Goal: Task Accomplishment & Management: Manage account settings

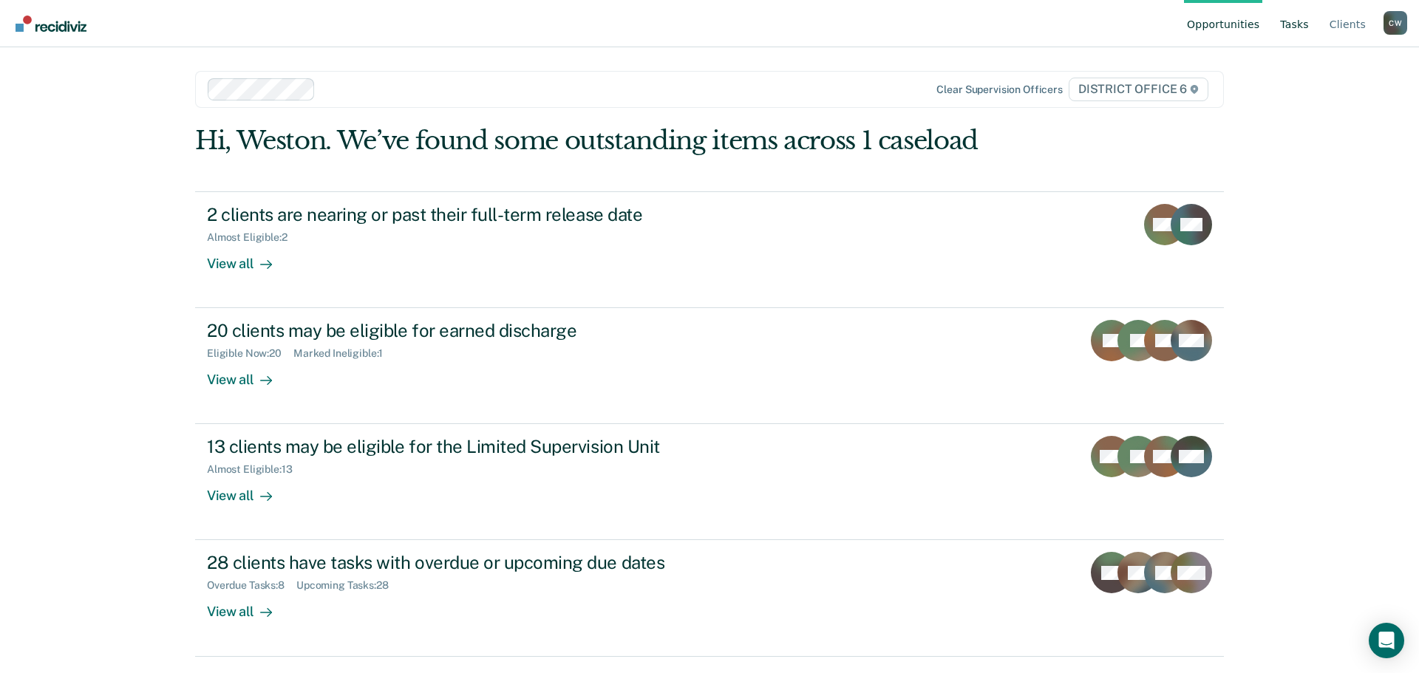
click at [1304, 22] on link "Tasks" at bounding box center [1294, 23] width 35 height 47
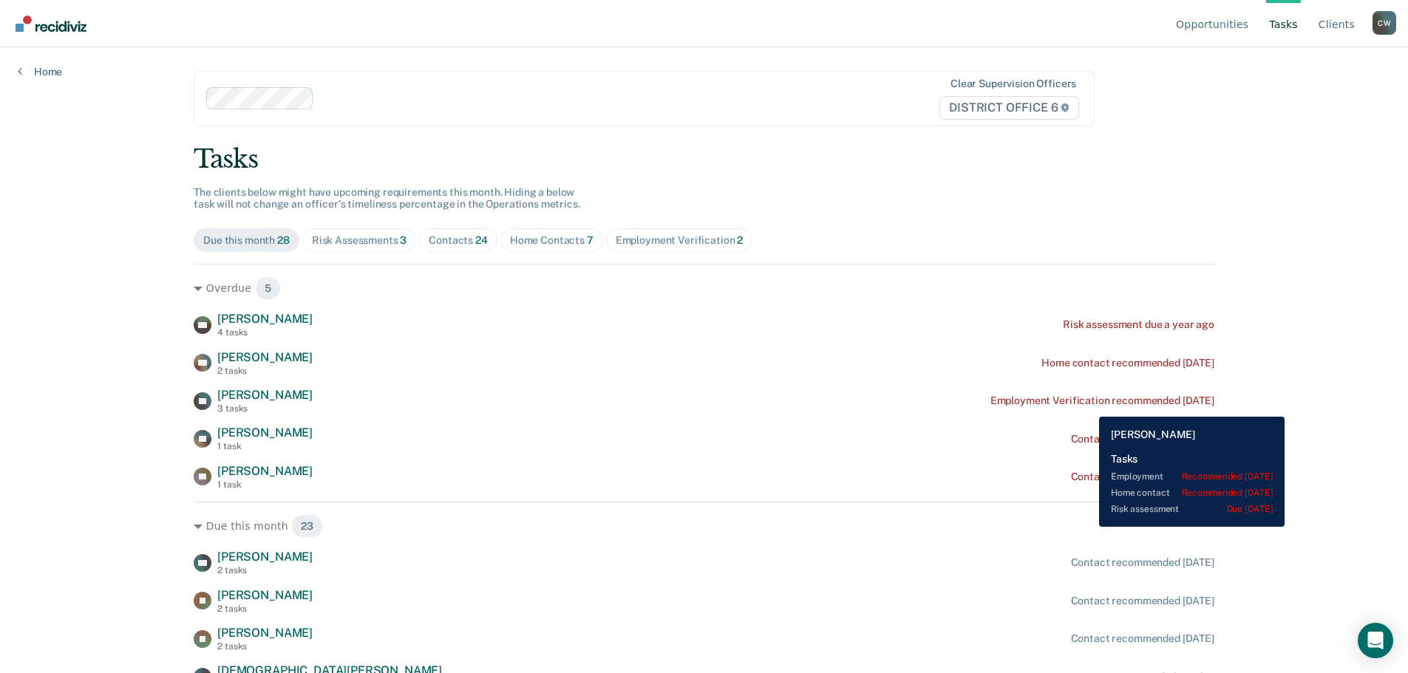
click at [1089, 404] on div "Employment Verification recommended [DATE]" at bounding box center [1102, 401] width 224 height 13
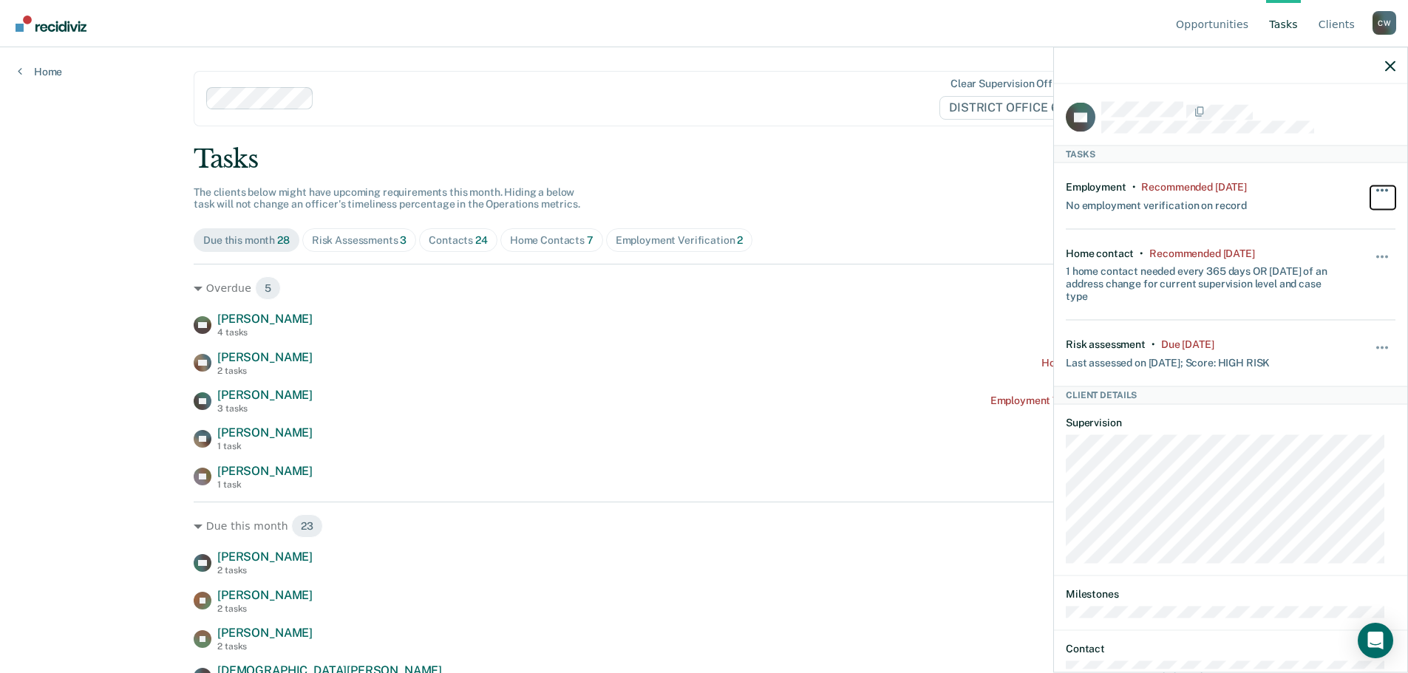
click at [1377, 194] on button "button" at bounding box center [1382, 198] width 25 height 24
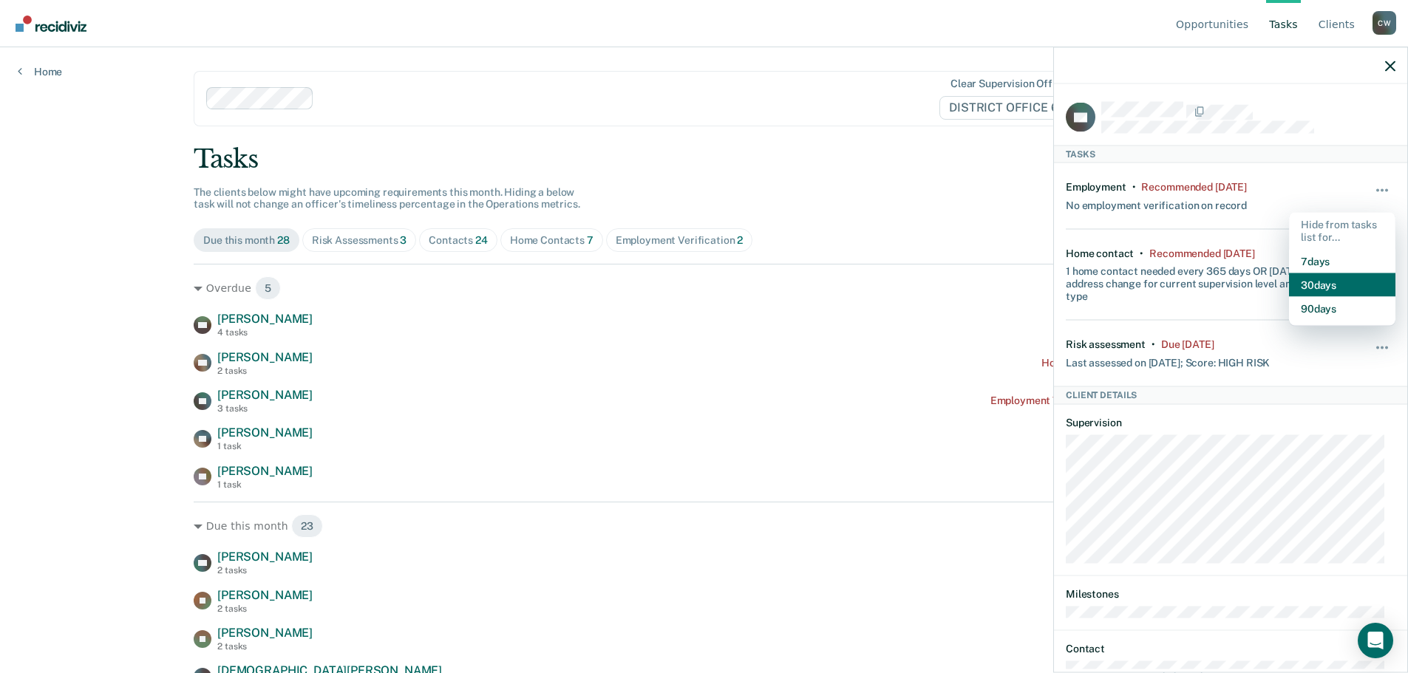
click at [1331, 287] on button "30 days" at bounding box center [1342, 285] width 106 height 24
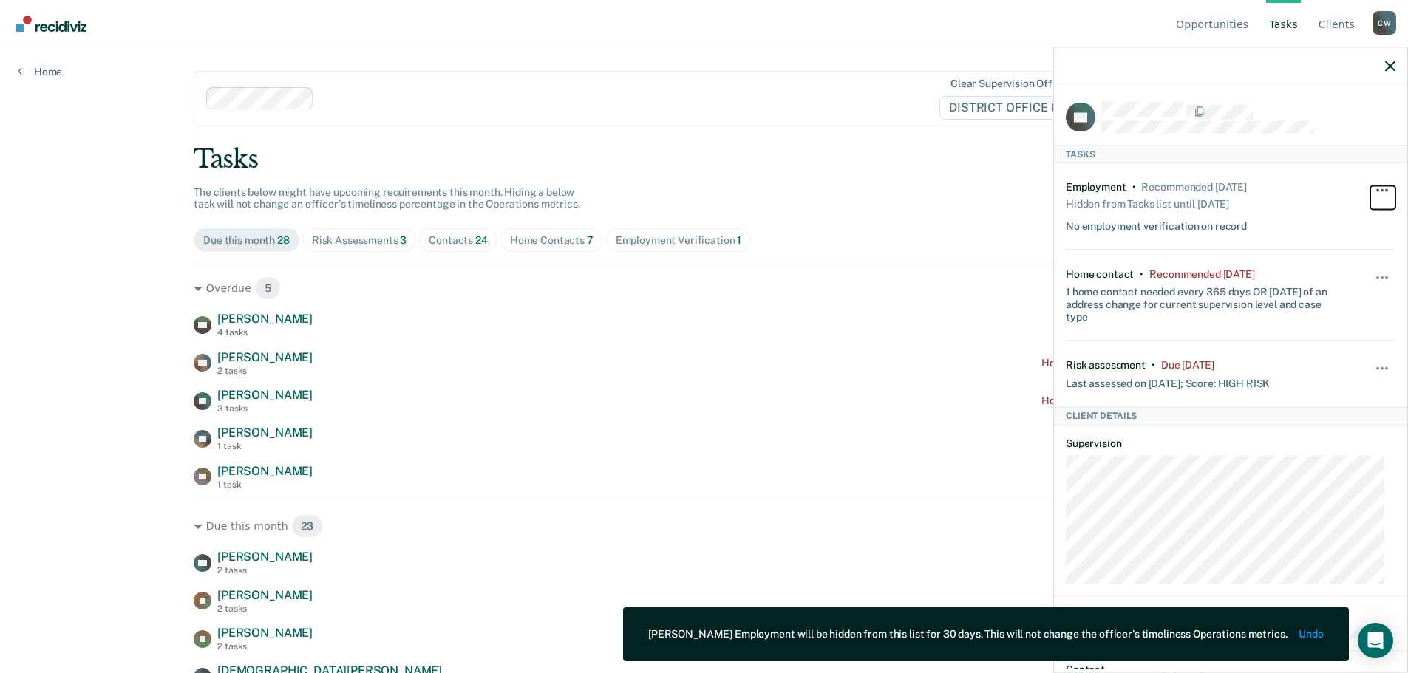
click at [1370, 197] on button "button" at bounding box center [1382, 198] width 25 height 24
click at [1370, 273] on button "button" at bounding box center [1382, 285] width 25 height 24
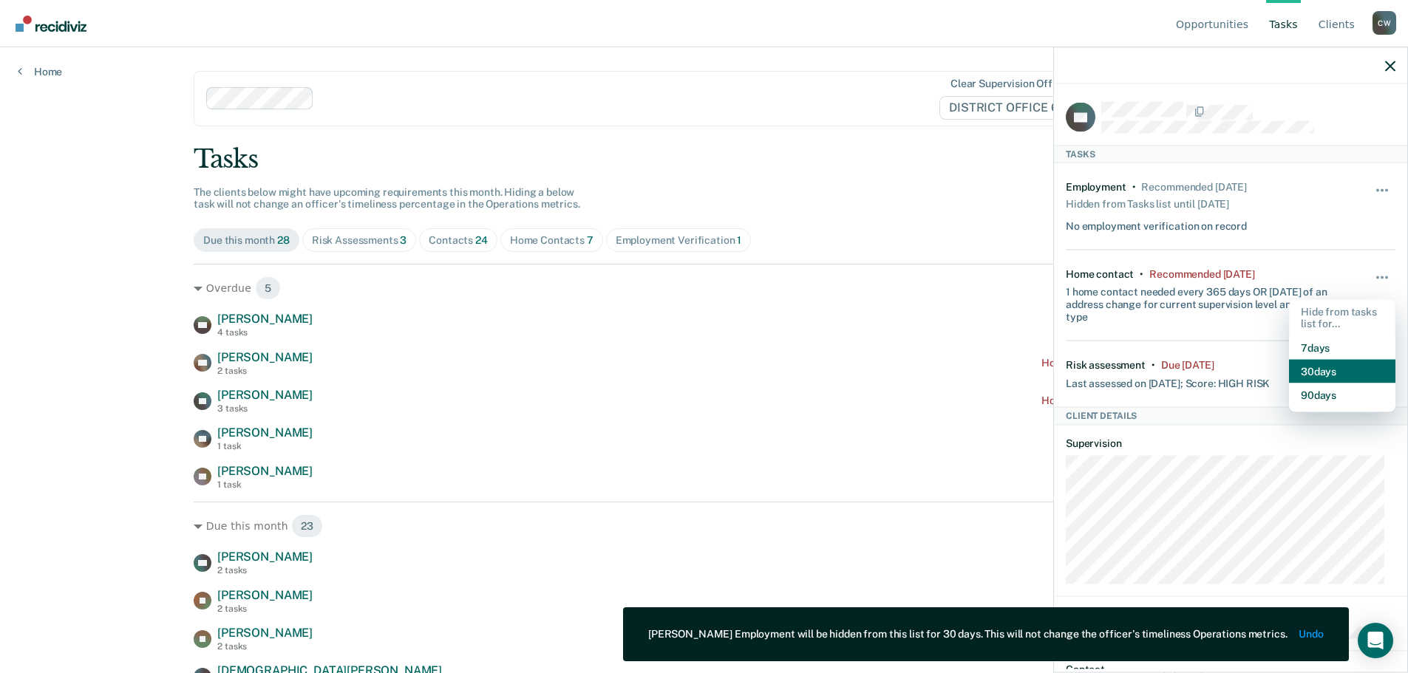
click at [1312, 379] on button "30 days" at bounding box center [1342, 372] width 106 height 24
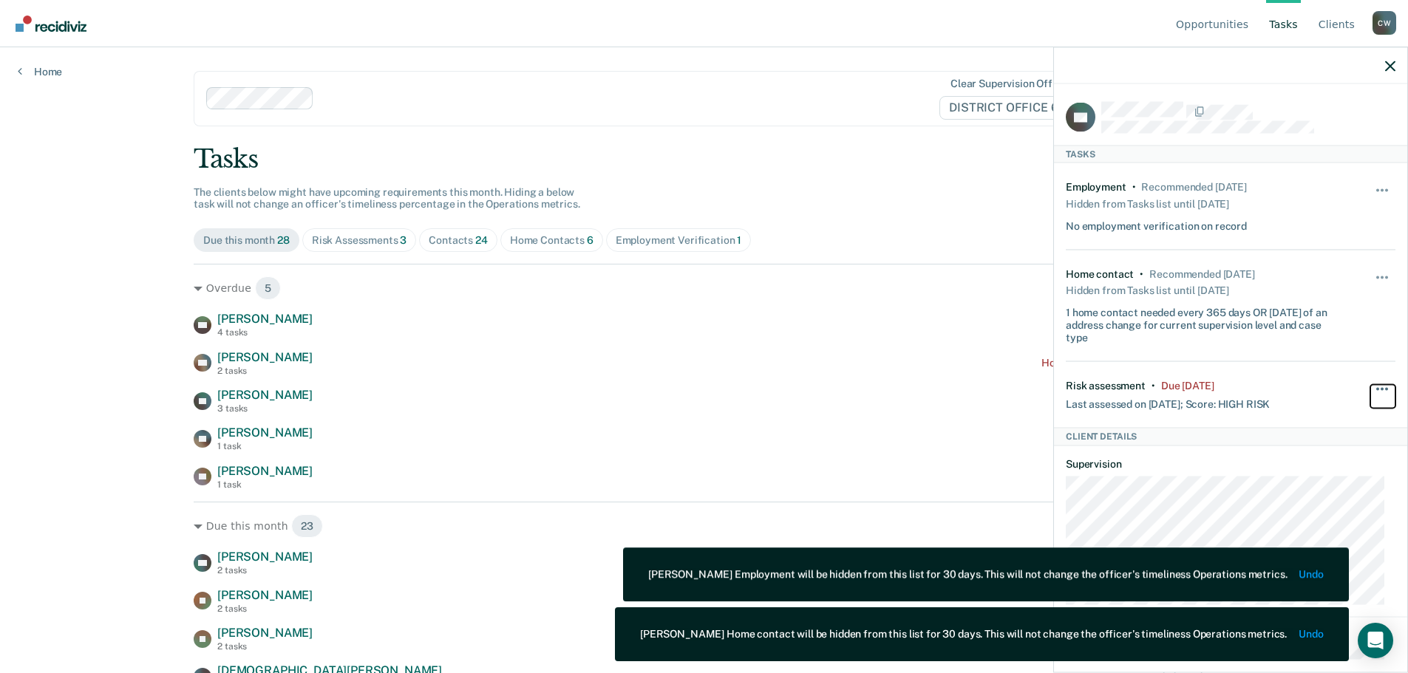
click at [1376, 388] on span "button" at bounding box center [1377, 388] width 3 height 3
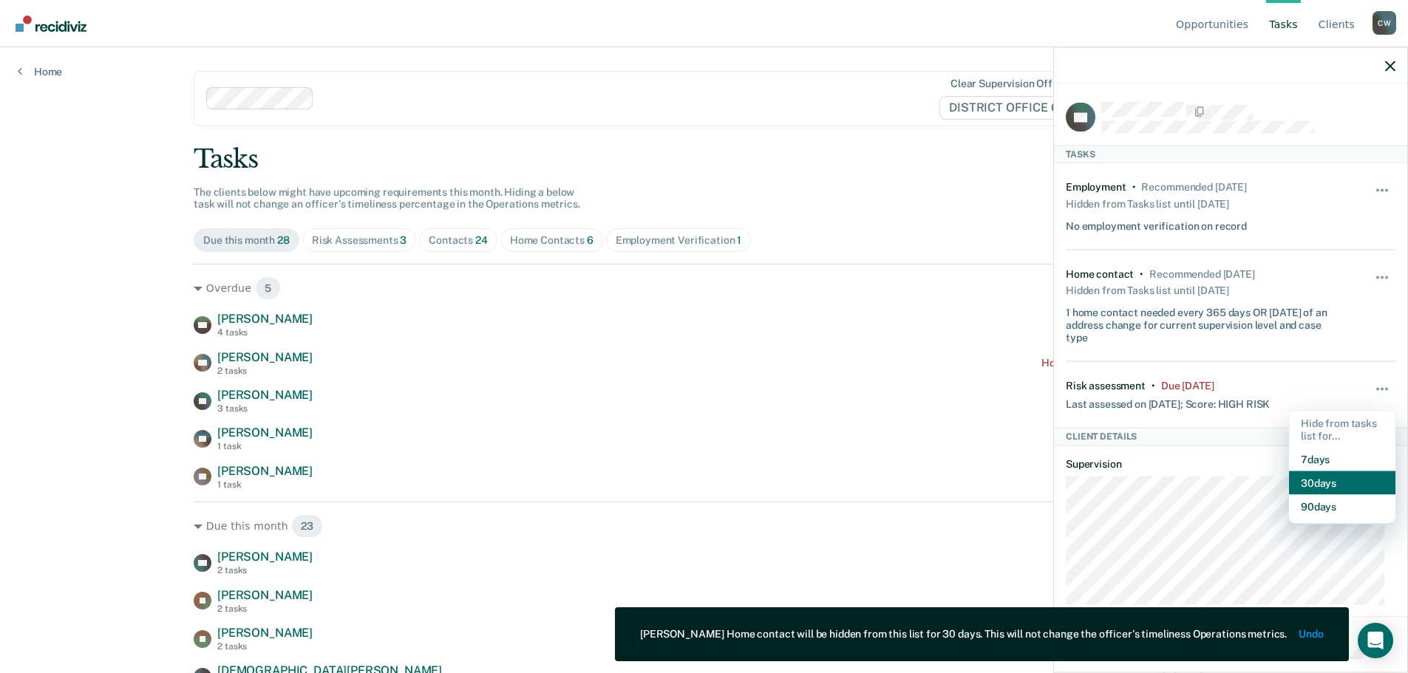
click at [1336, 477] on button "30 days" at bounding box center [1342, 484] width 106 height 24
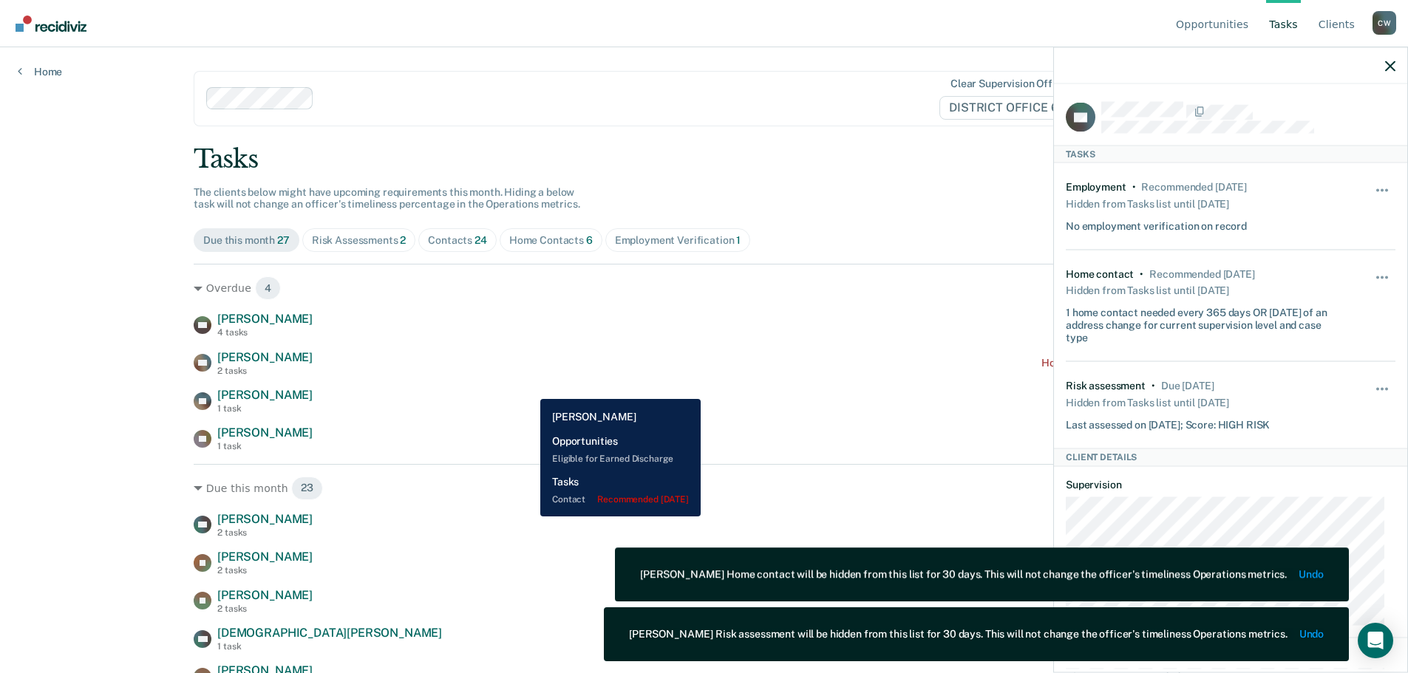
click at [529, 388] on div "JM Johnny Morales 1 task Contact recommended 11 days ago" at bounding box center [704, 401] width 1021 height 26
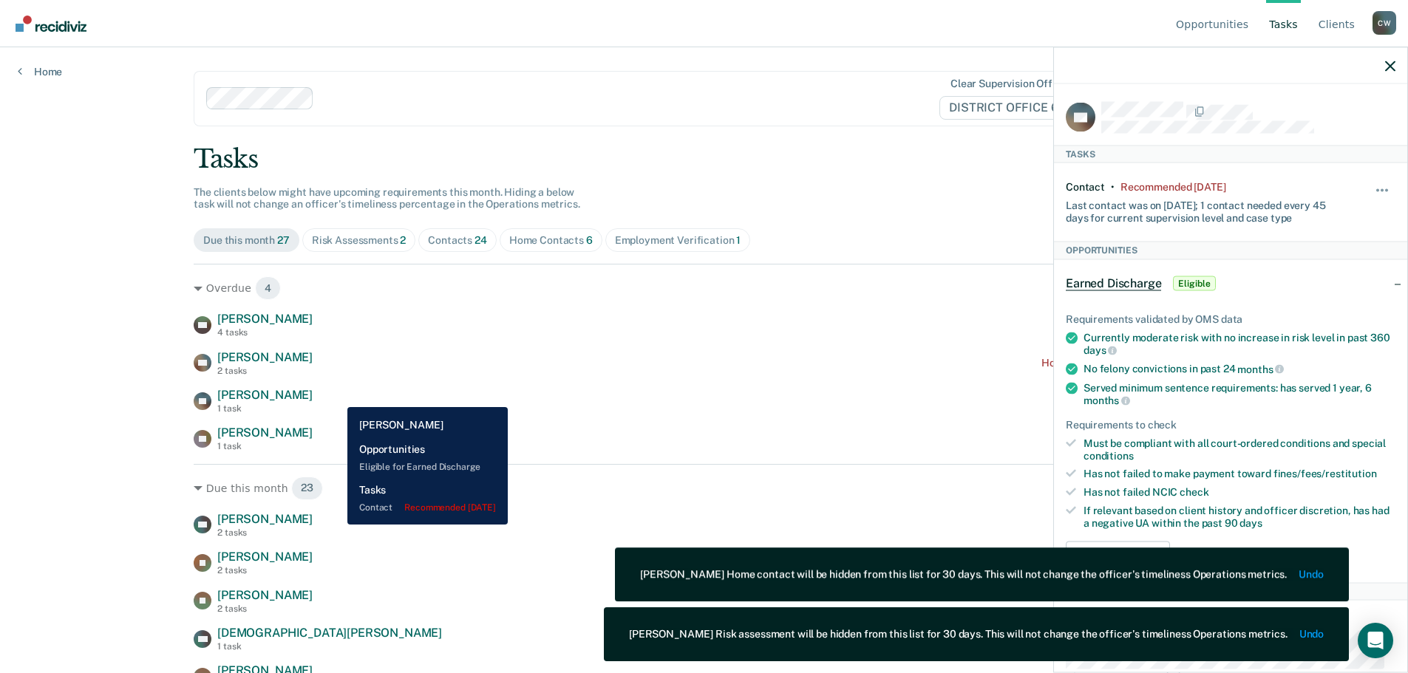
click at [336, 396] on div "JM Johnny Morales 1 task Contact recommended 11 days ago" at bounding box center [704, 401] width 1021 height 26
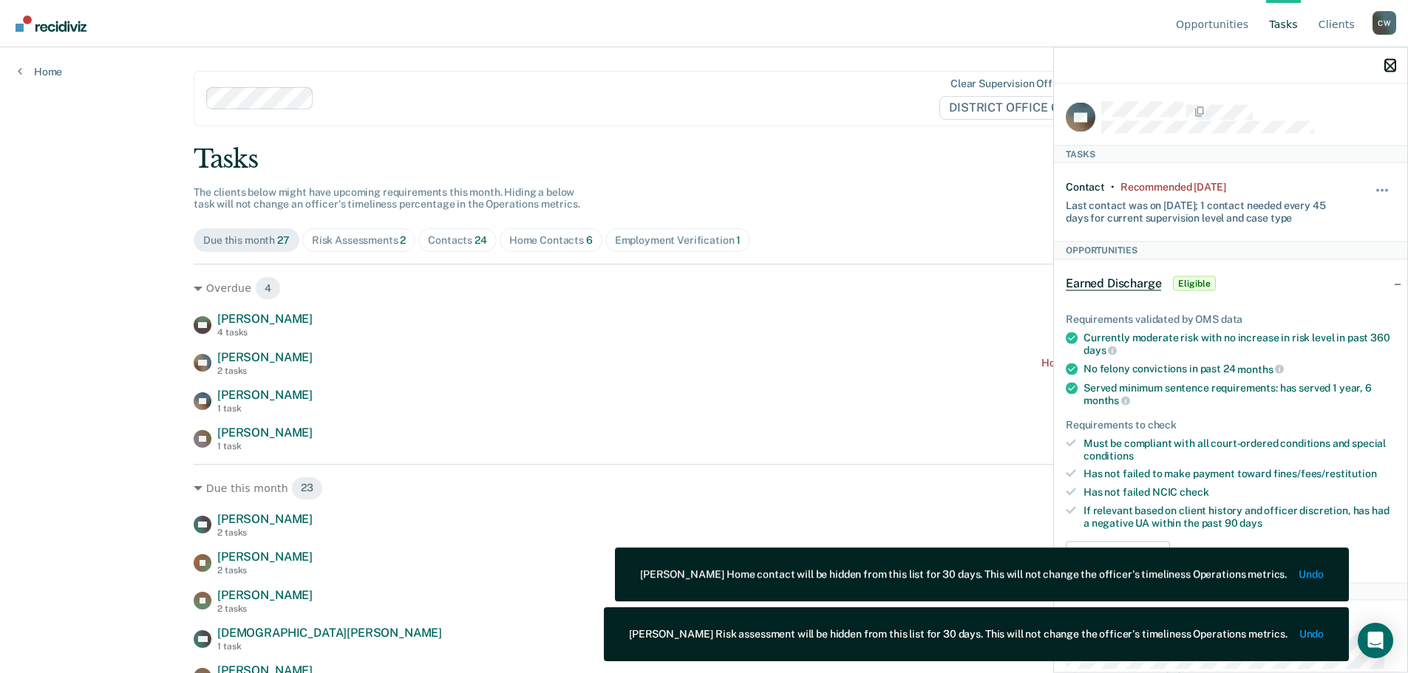
click at [1389, 65] on icon "button" at bounding box center [1390, 66] width 10 height 10
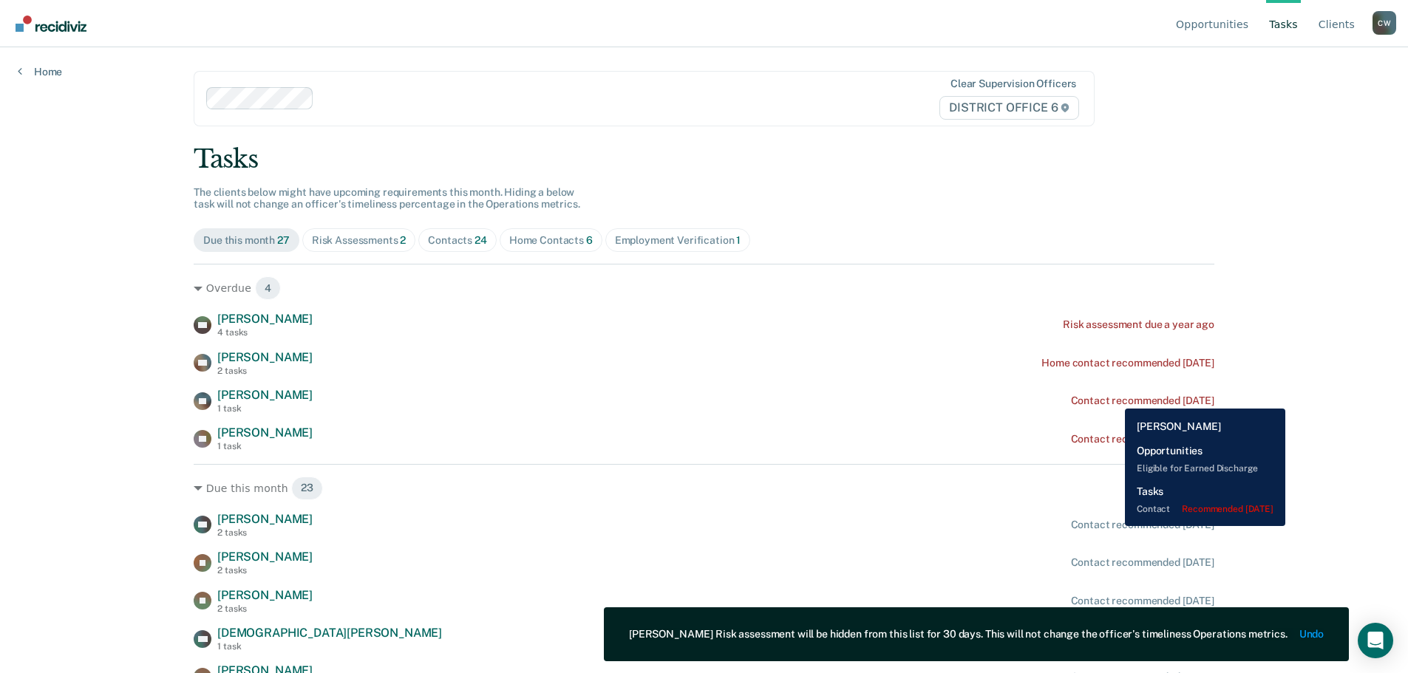
click at [1114, 398] on div "Contact recommended 11 days ago" at bounding box center [1142, 401] width 143 height 13
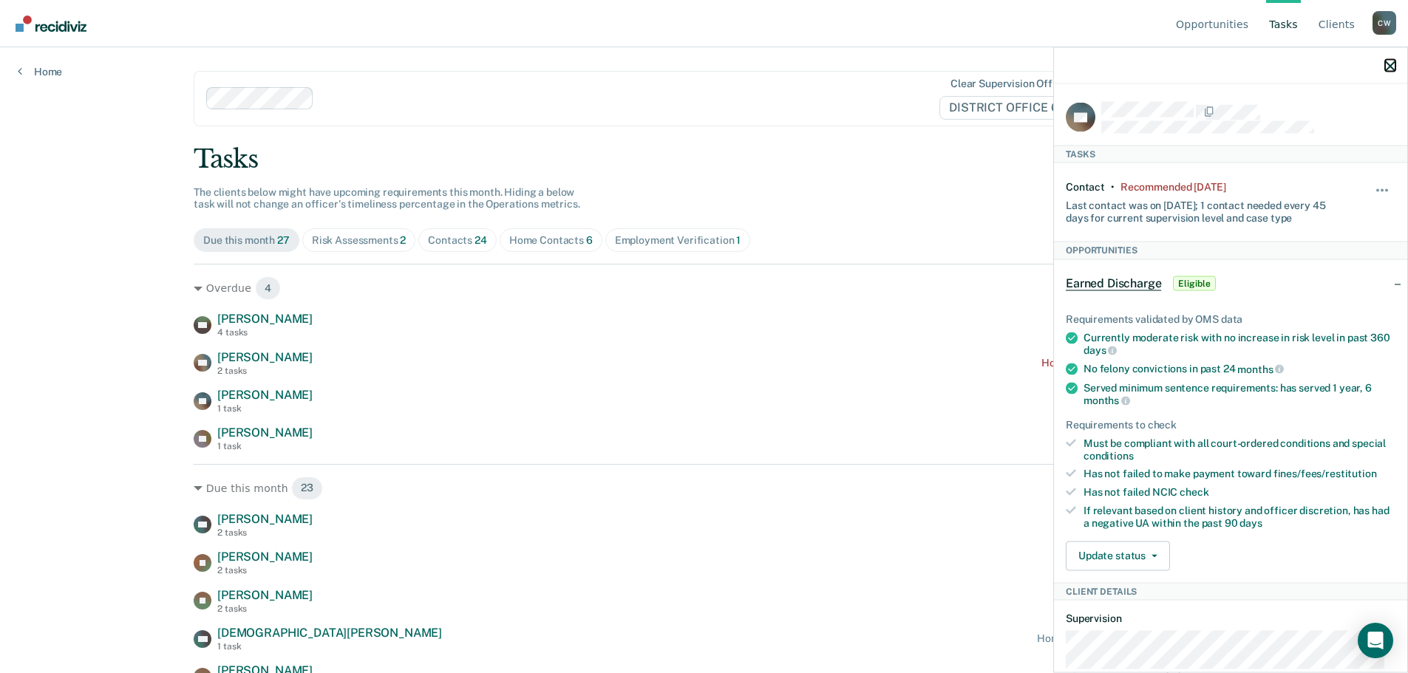
click at [1386, 67] on icon "button" at bounding box center [1390, 66] width 10 height 10
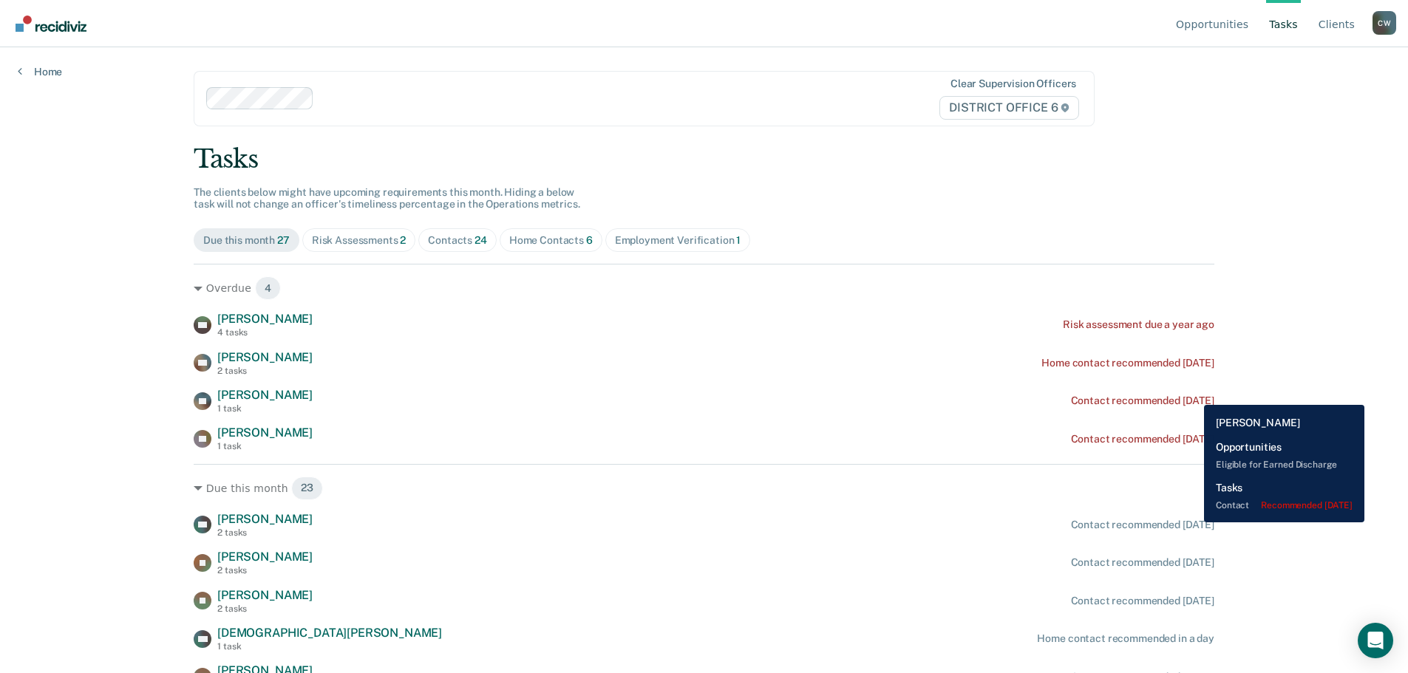
click at [1193, 394] on div "JM Johnny Morales 1 task Contact recommended 11 days ago" at bounding box center [704, 401] width 1021 height 26
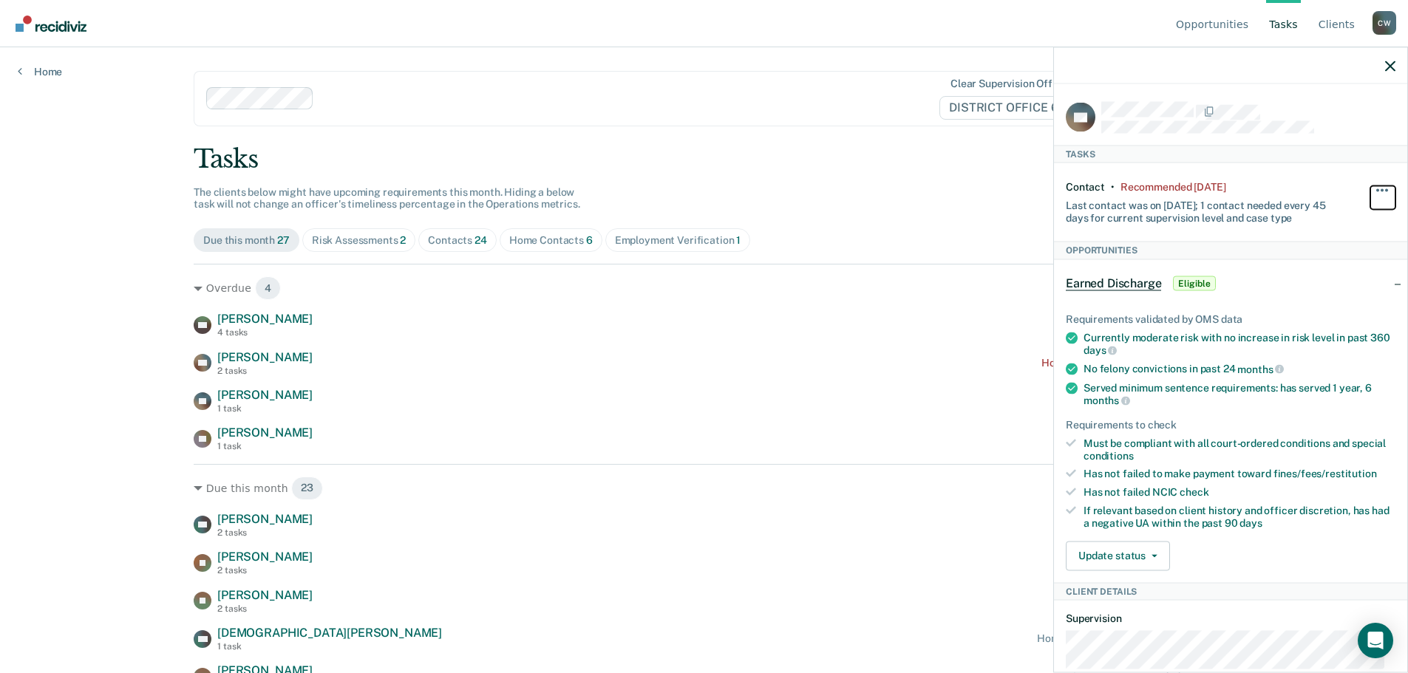
click at [1385, 188] on span "button" at bounding box center [1386, 189] width 3 height 3
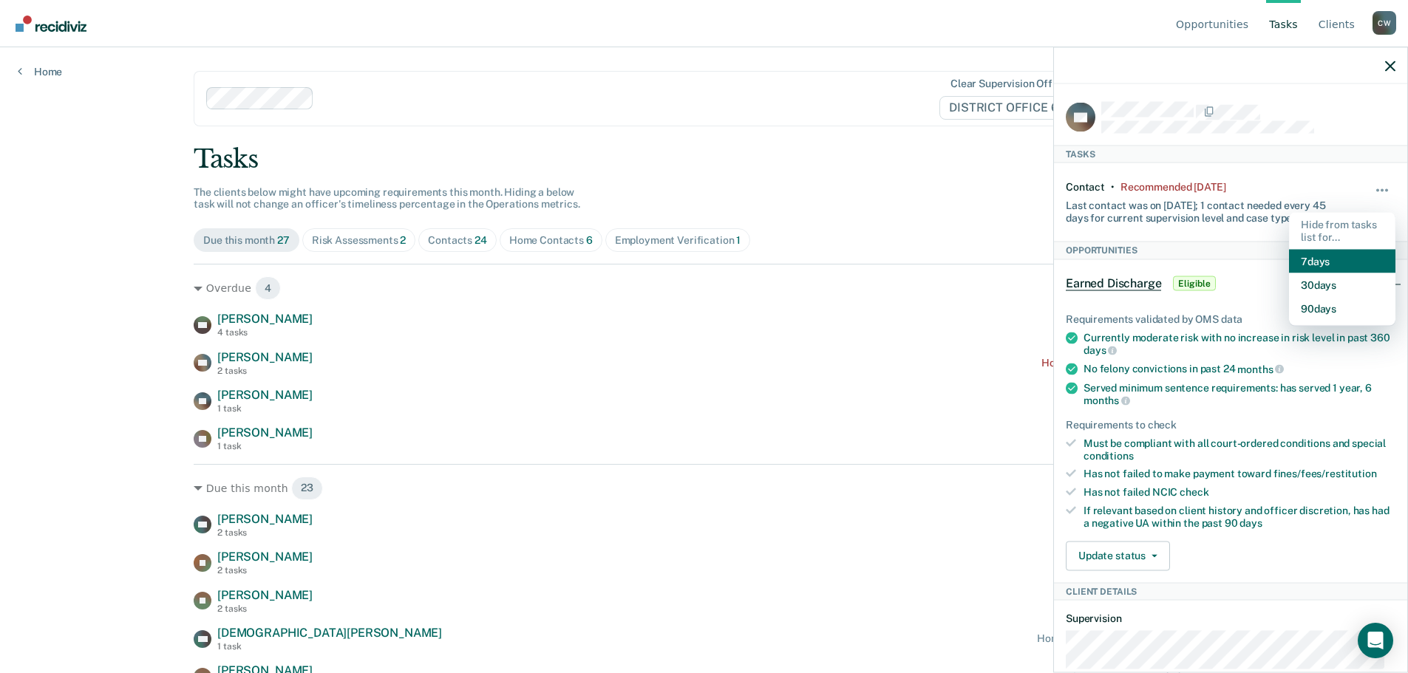
click at [1324, 251] on button "7 days" at bounding box center [1342, 261] width 106 height 24
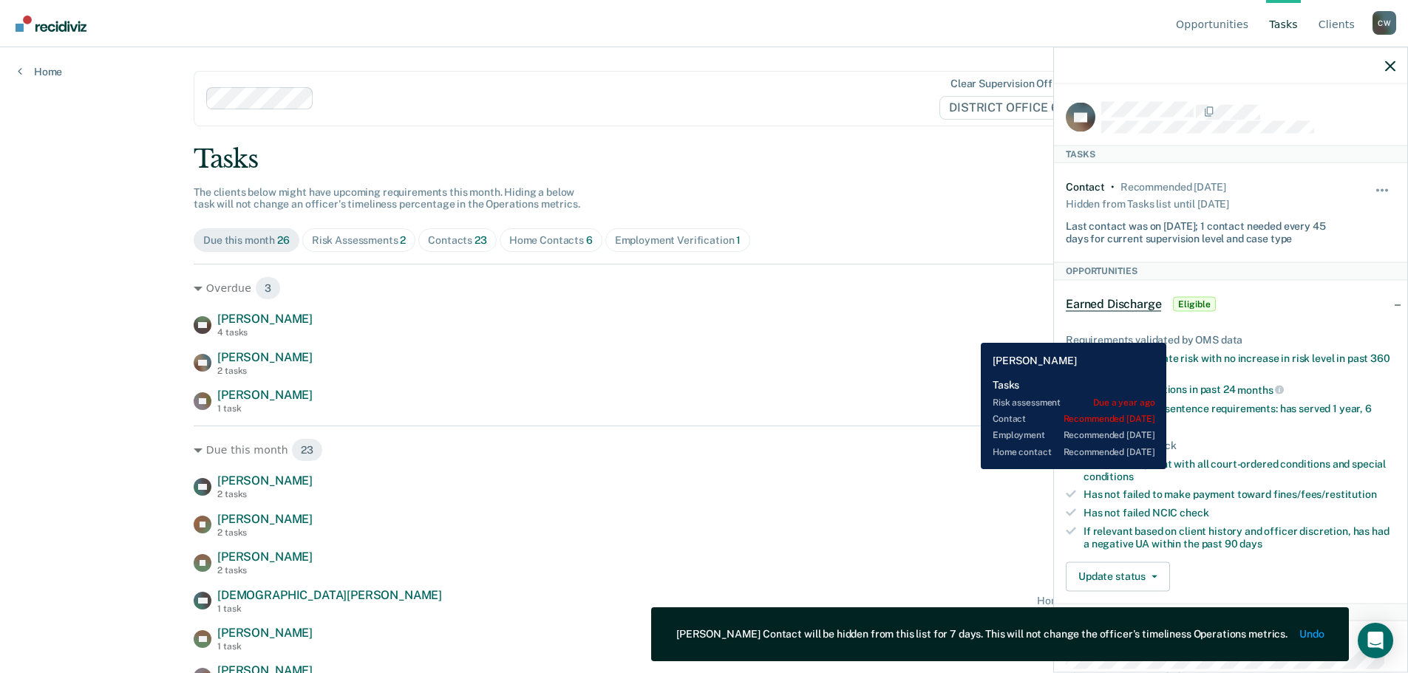
click at [970, 332] on div "NC Nathan Celoria 4 tasks Risk assessment due a year ago" at bounding box center [704, 325] width 1021 height 26
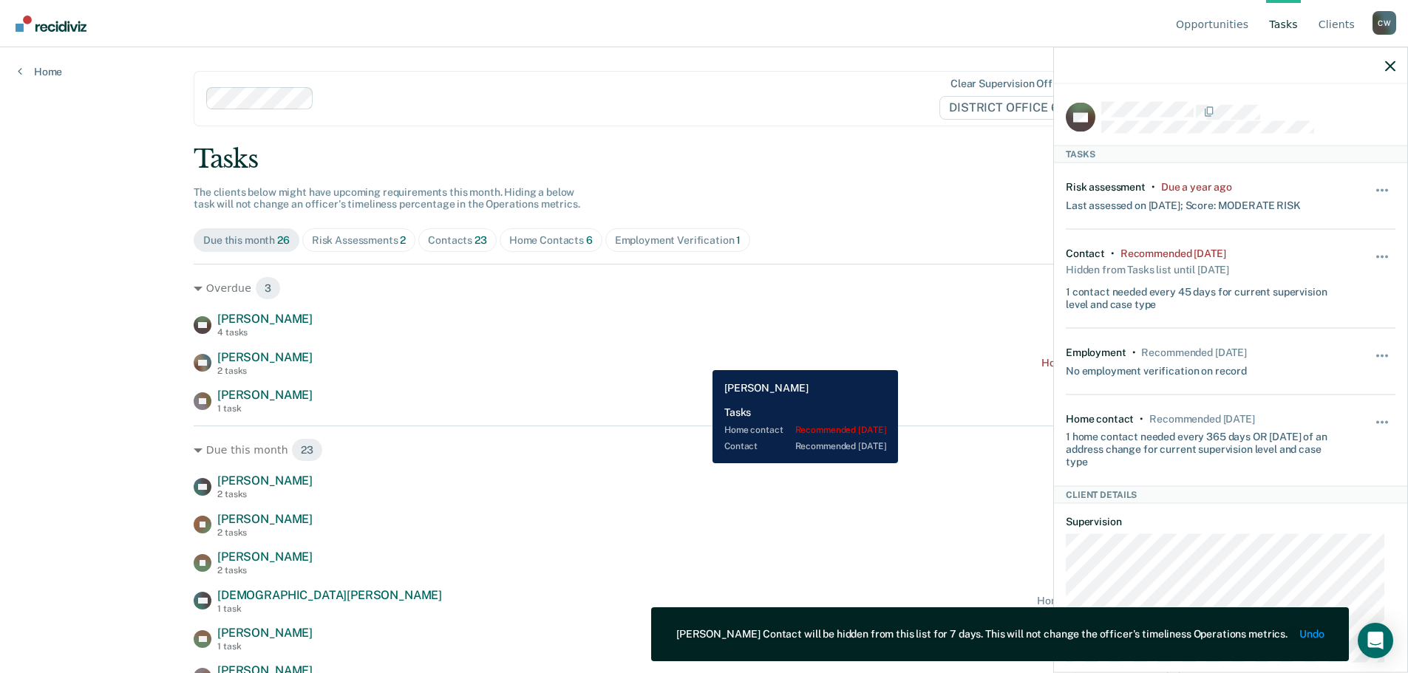
click at [701, 359] on div "OB Olyvia Bailey 2 tasks Home contact recommended 8 months ago" at bounding box center [704, 363] width 1021 height 26
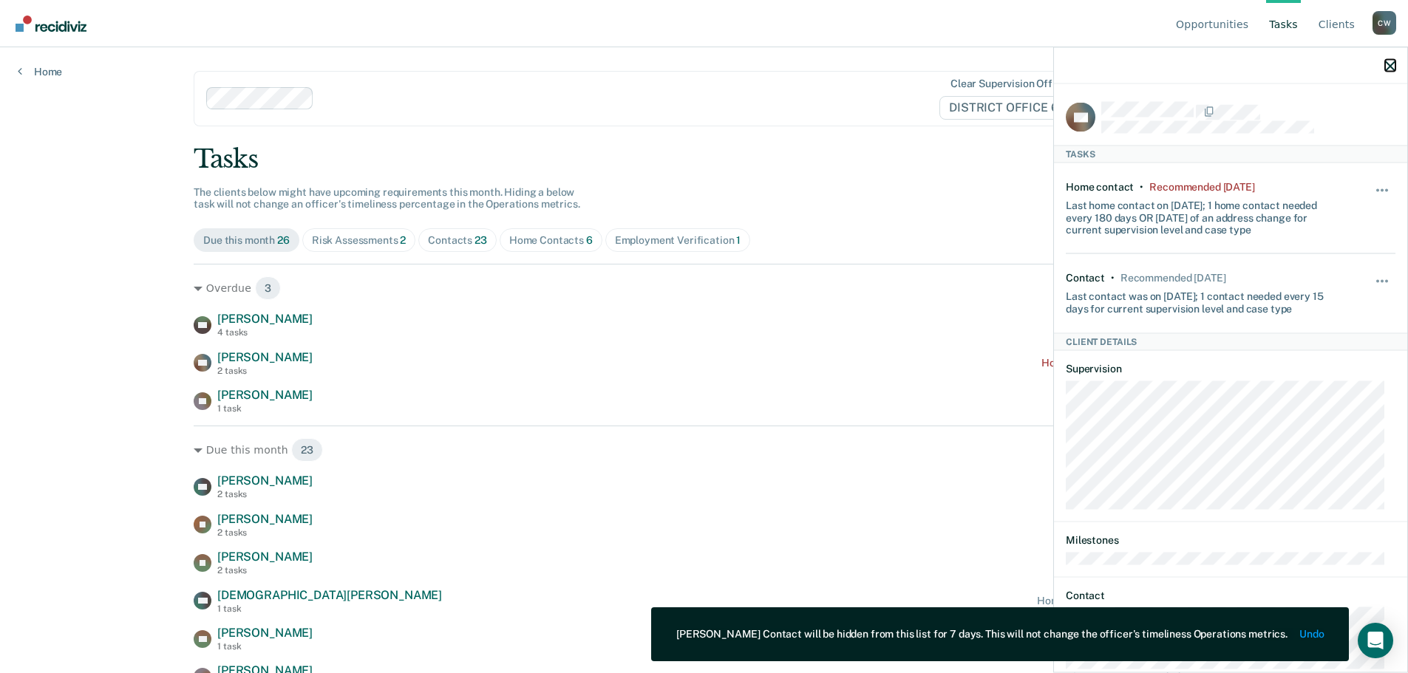
click at [1387, 64] on icon "button" at bounding box center [1390, 66] width 10 height 10
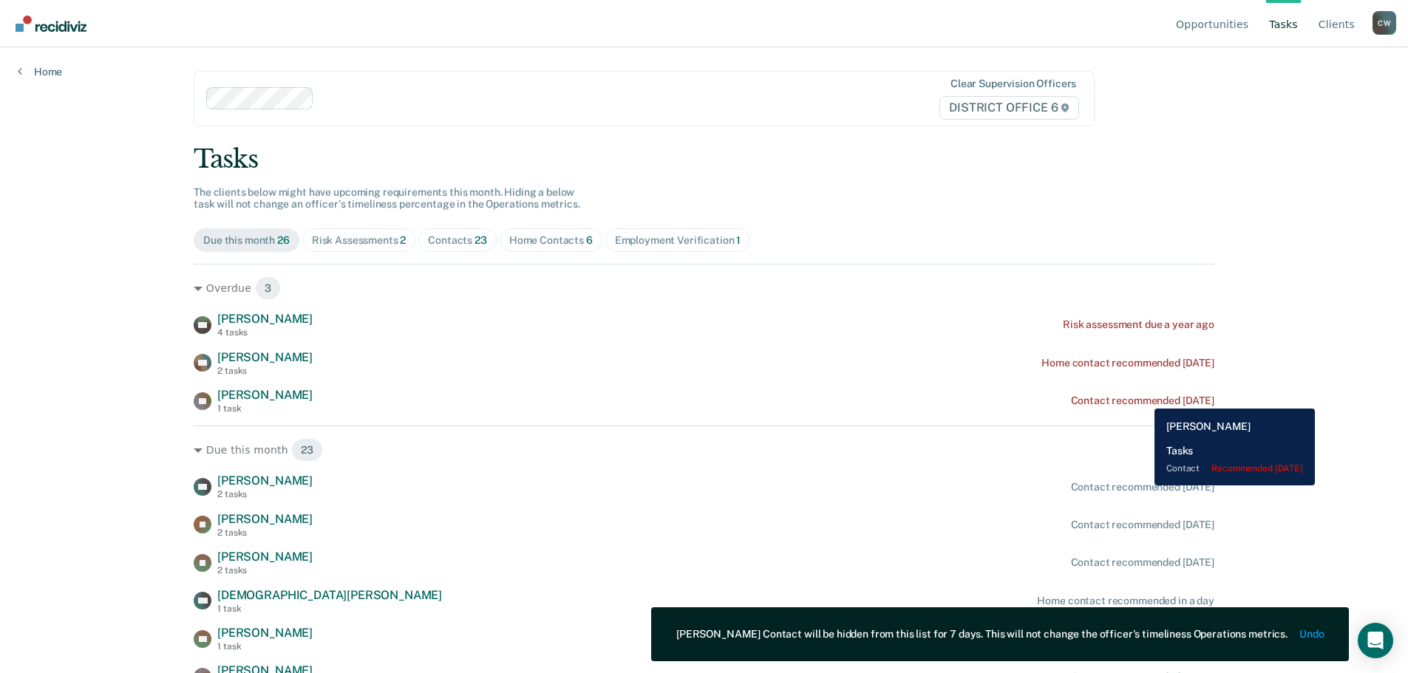
click at [1143, 398] on div "Contact recommended 2 days ago" at bounding box center [1142, 401] width 143 height 13
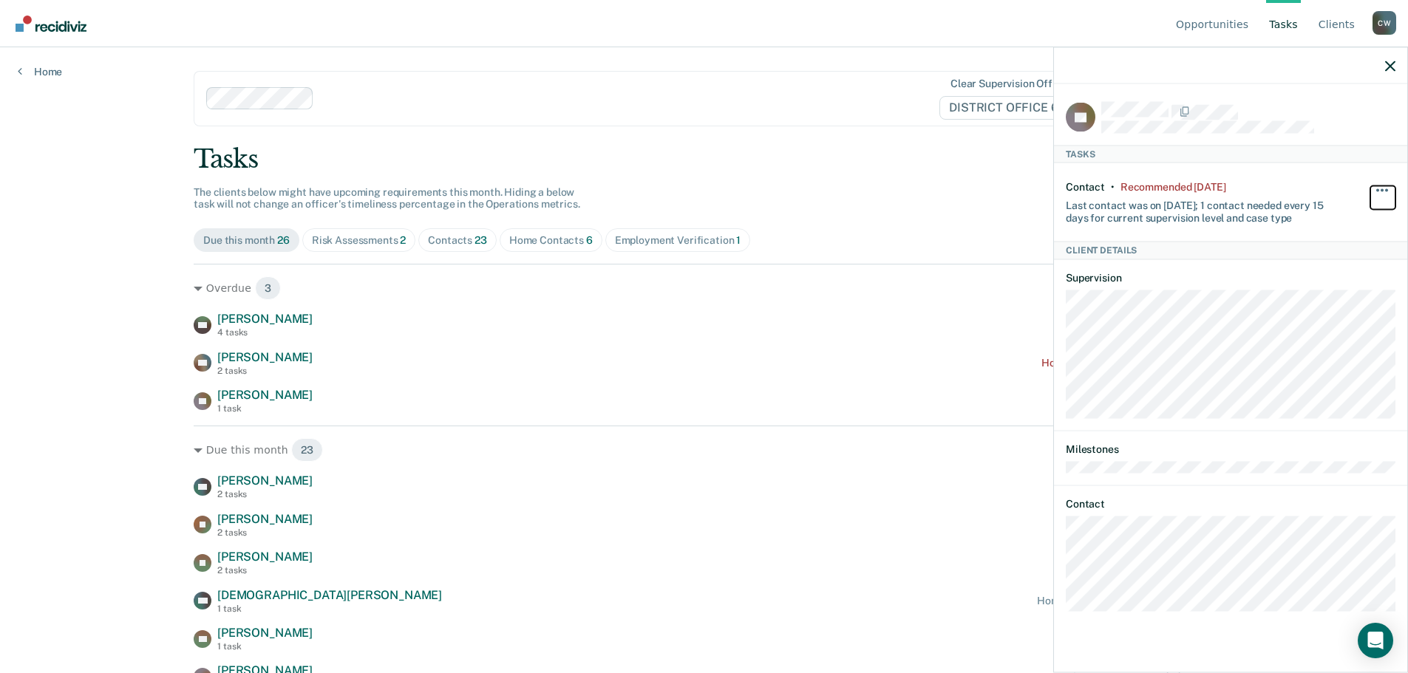
click at [1384, 188] on button "button" at bounding box center [1382, 198] width 25 height 24
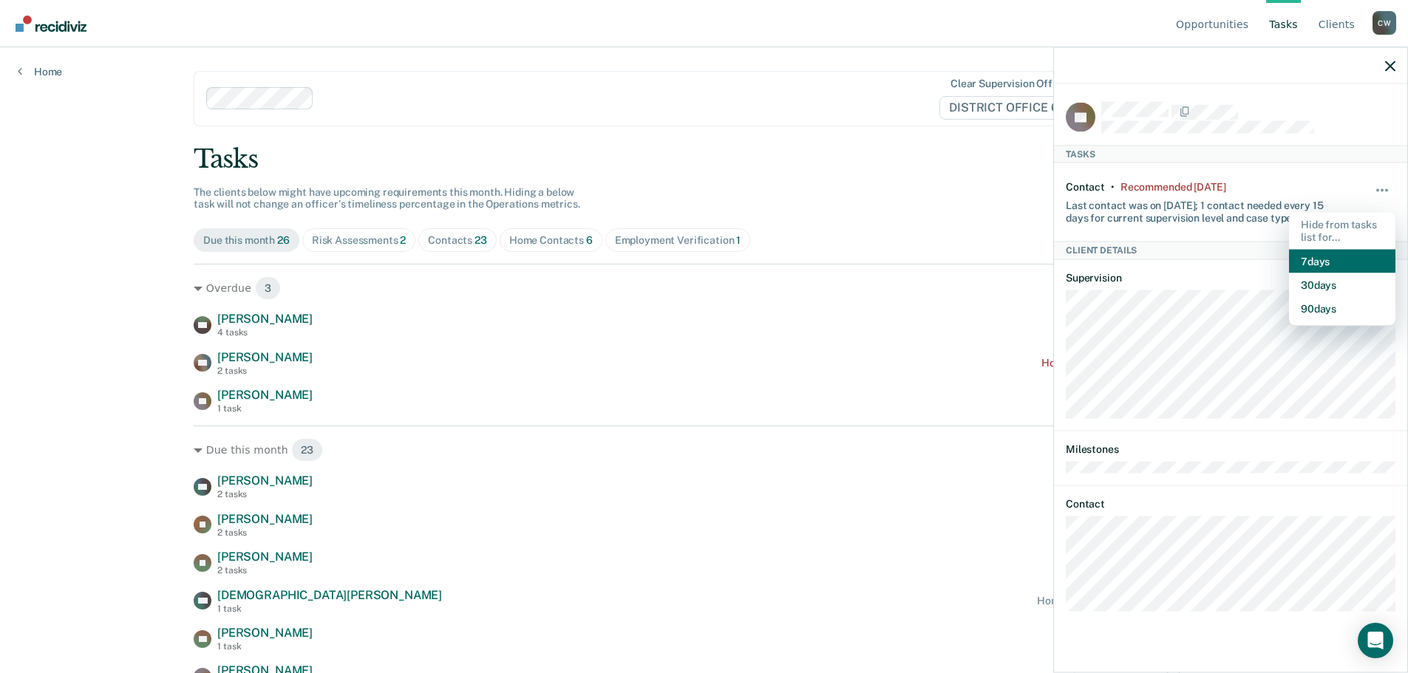
click at [1346, 259] on button "7 days" at bounding box center [1342, 261] width 106 height 24
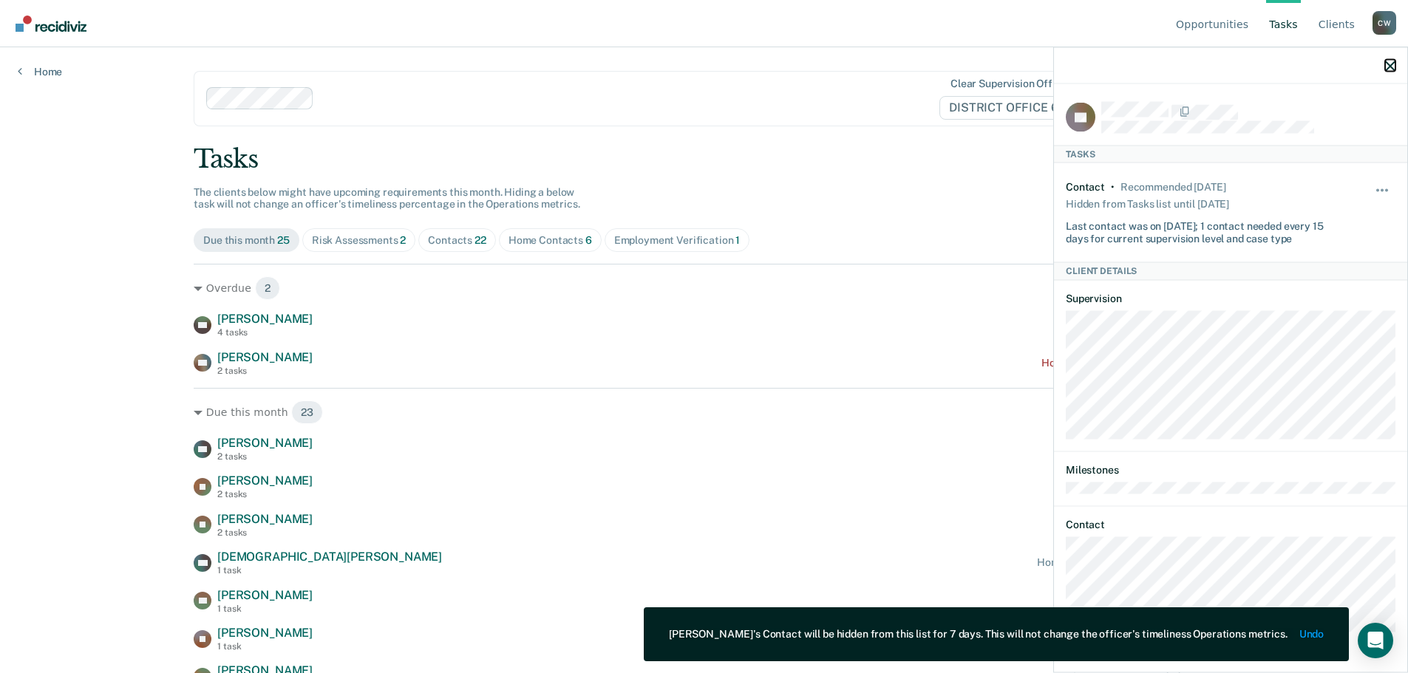
click at [1390, 64] on icon "button" at bounding box center [1390, 66] width 10 height 10
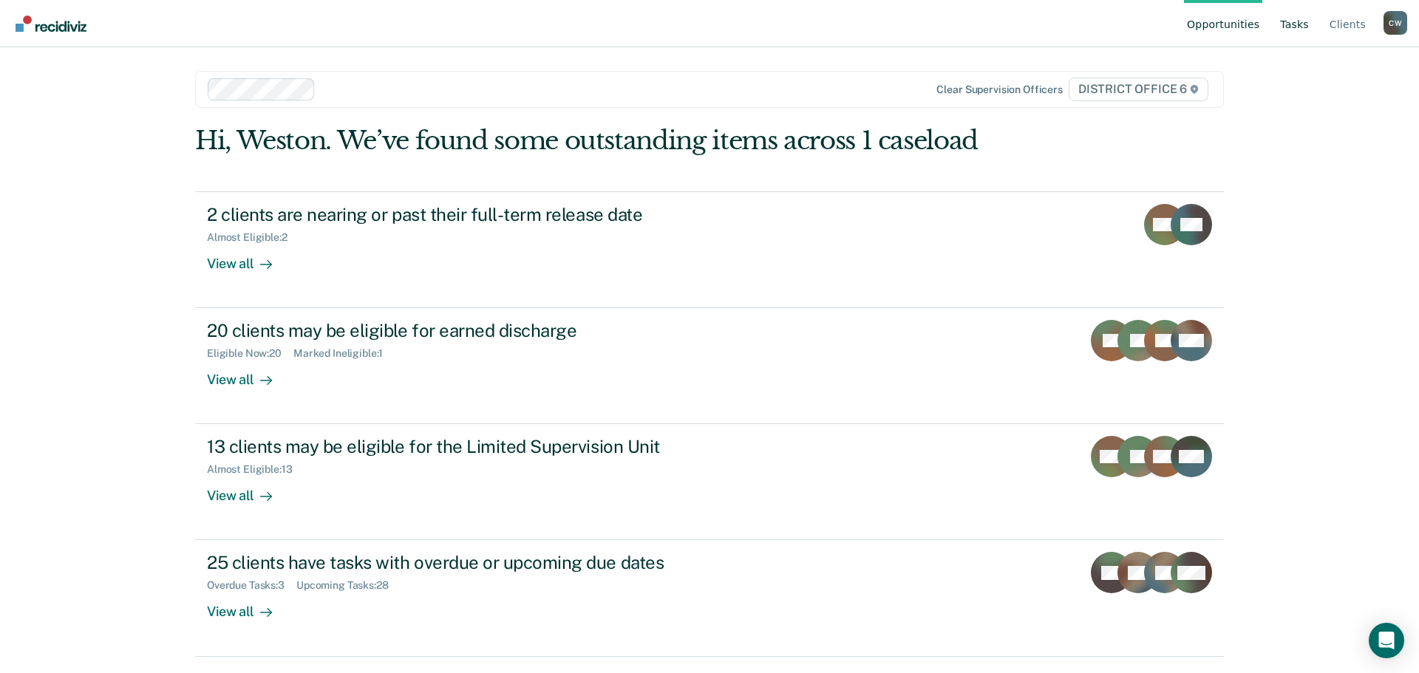
click at [1293, 24] on link "Tasks" at bounding box center [1294, 23] width 35 height 47
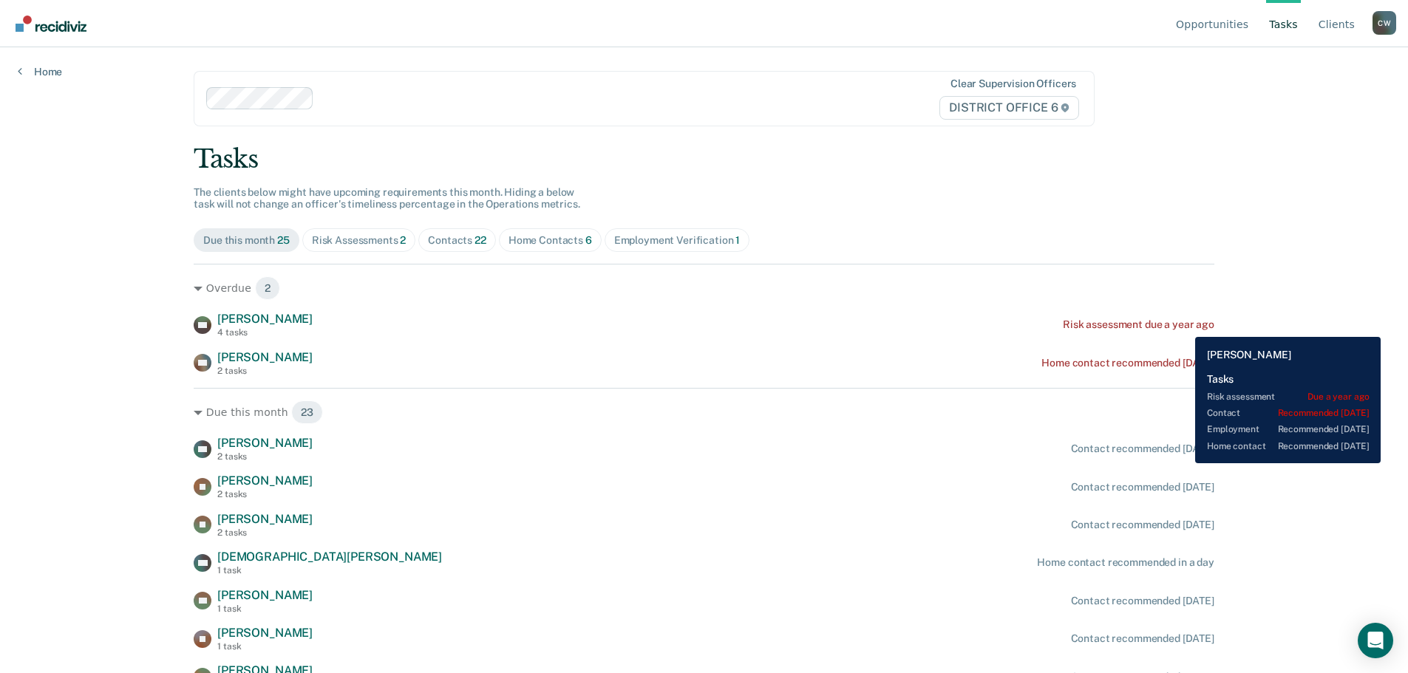
click at [1184, 326] on div "Risk assessment due a year ago" at bounding box center [1139, 325] width 152 height 13
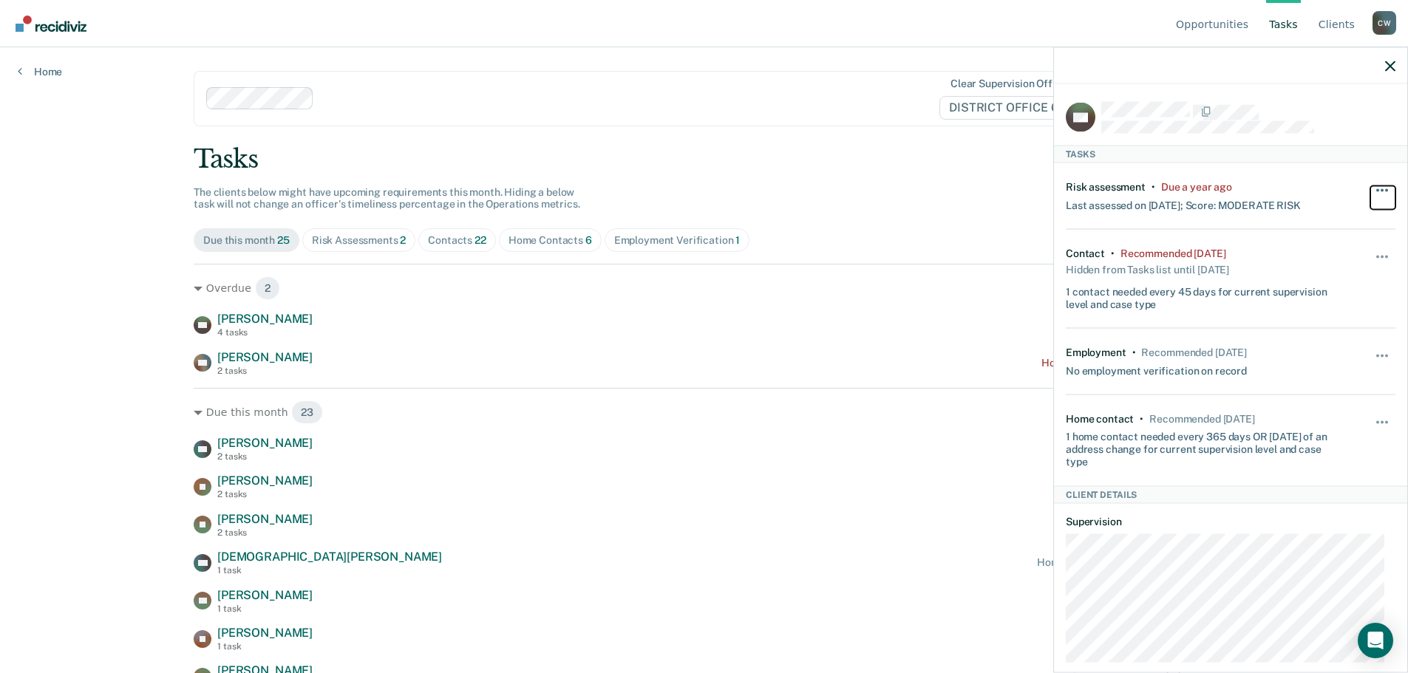
click at [1385, 188] on span "button" at bounding box center [1386, 189] width 3 height 3
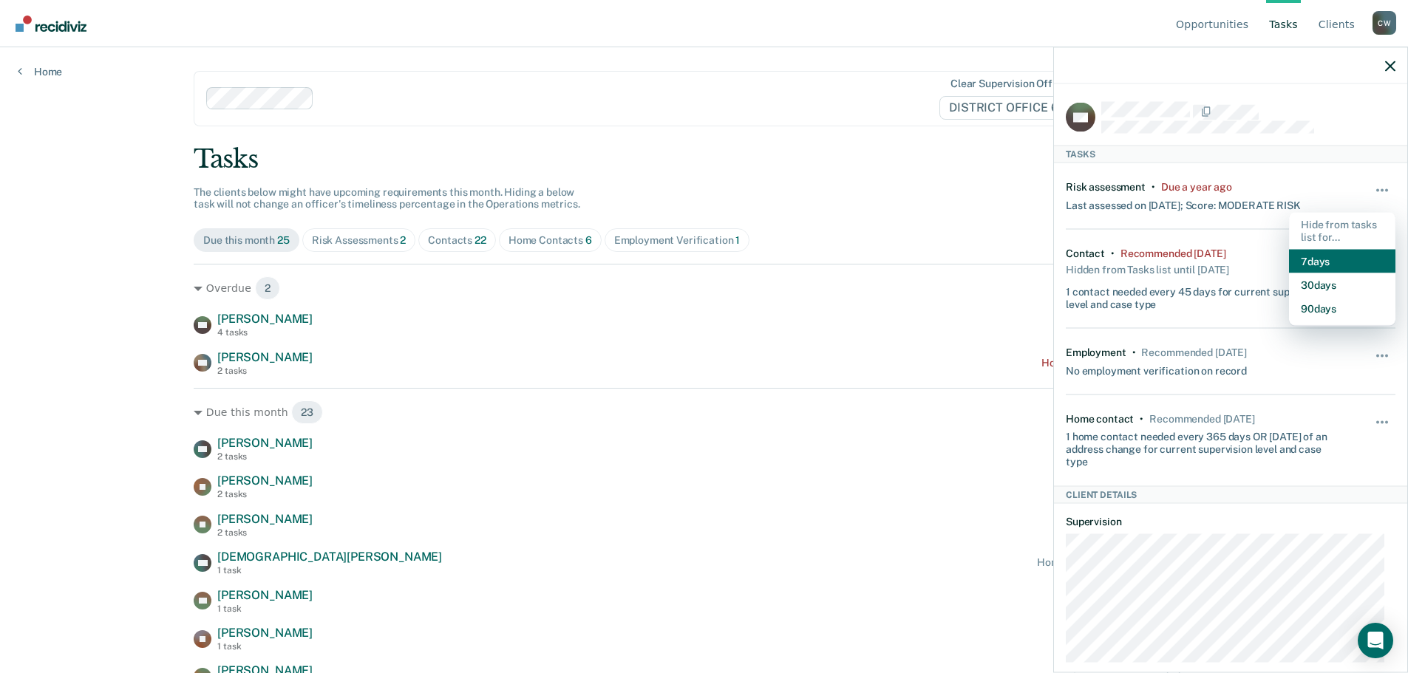
click at [1297, 256] on button "7 days" at bounding box center [1342, 261] width 106 height 24
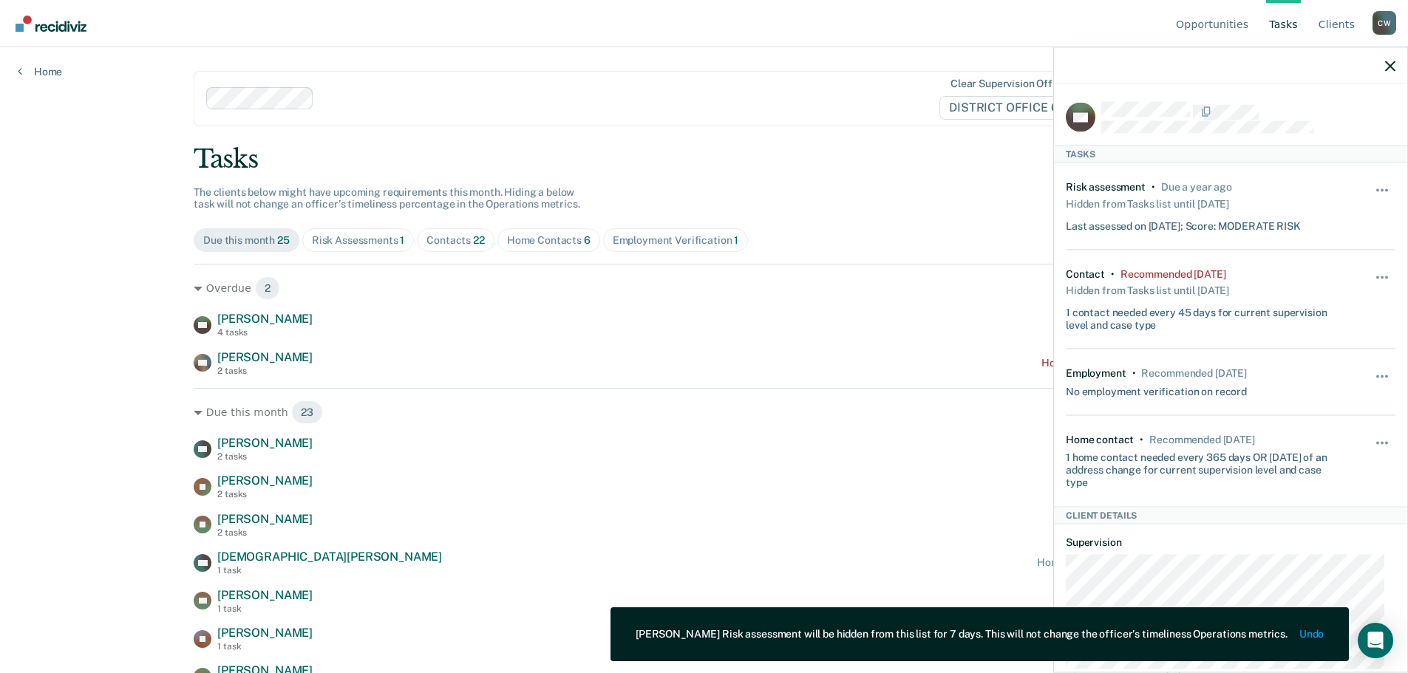
click at [951, 236] on div "Due this month 25 Risk Assessments 1 Contacts 22 Home Contacts 6 Employment Ver…" at bounding box center [704, 240] width 1021 height 24
click at [1387, 64] on icon "button" at bounding box center [1390, 66] width 10 height 10
